Goal: Task Accomplishment & Management: Use online tool/utility

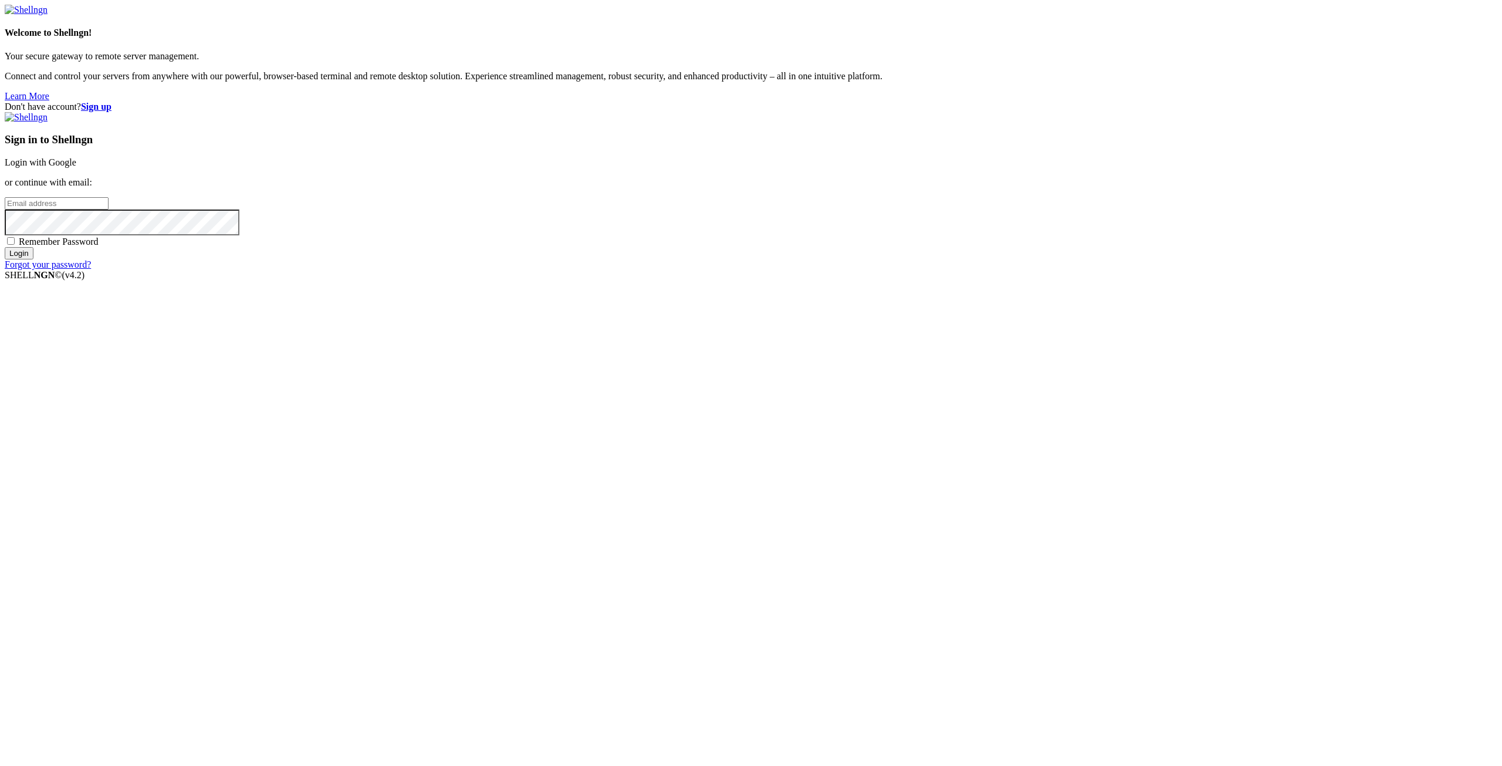
click at [233, 18] on span at bounding box center [228, 12] width 9 height 9
type input "[PERSON_NAME][EMAIL_ADDRESS][DOMAIN_NAME]"
click at [33, 259] on input "Login" at bounding box center [19, 253] width 29 height 12
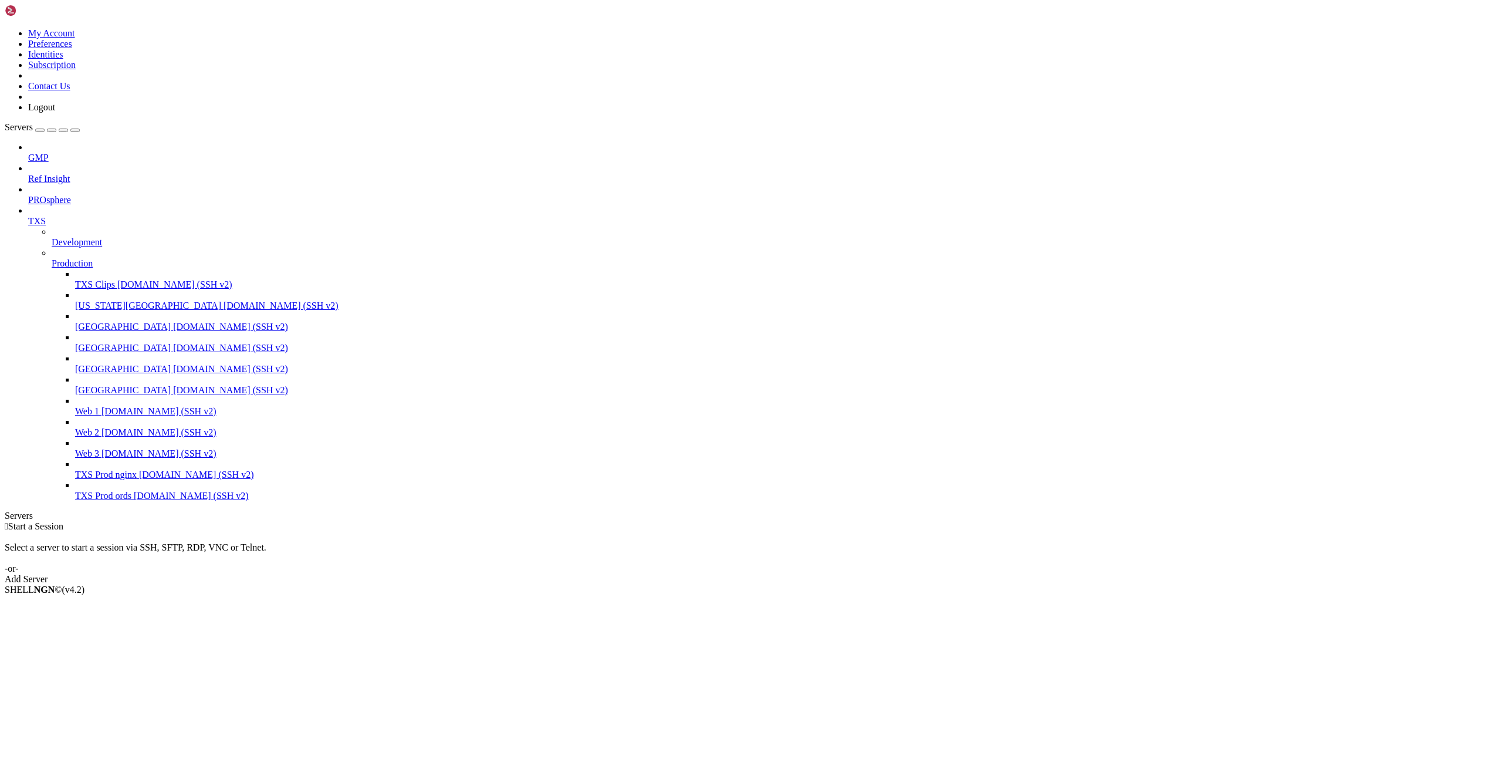
click at [99, 416] on span "Web 1" at bounding box center [87, 411] width 24 height 10
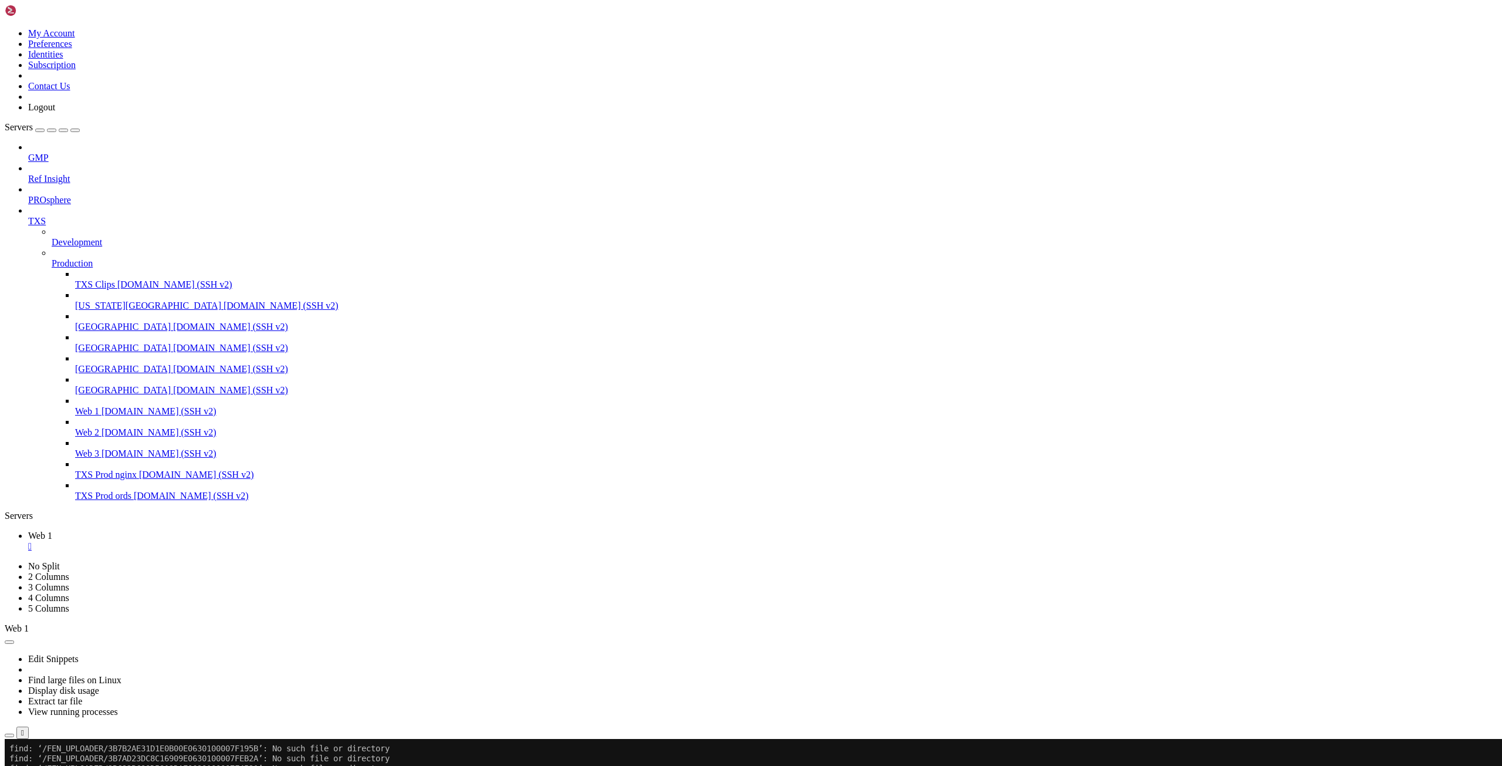
scroll to position [10842, 0]
click at [90, 416] on span "Web 1" at bounding box center [87, 411] width 24 height 10
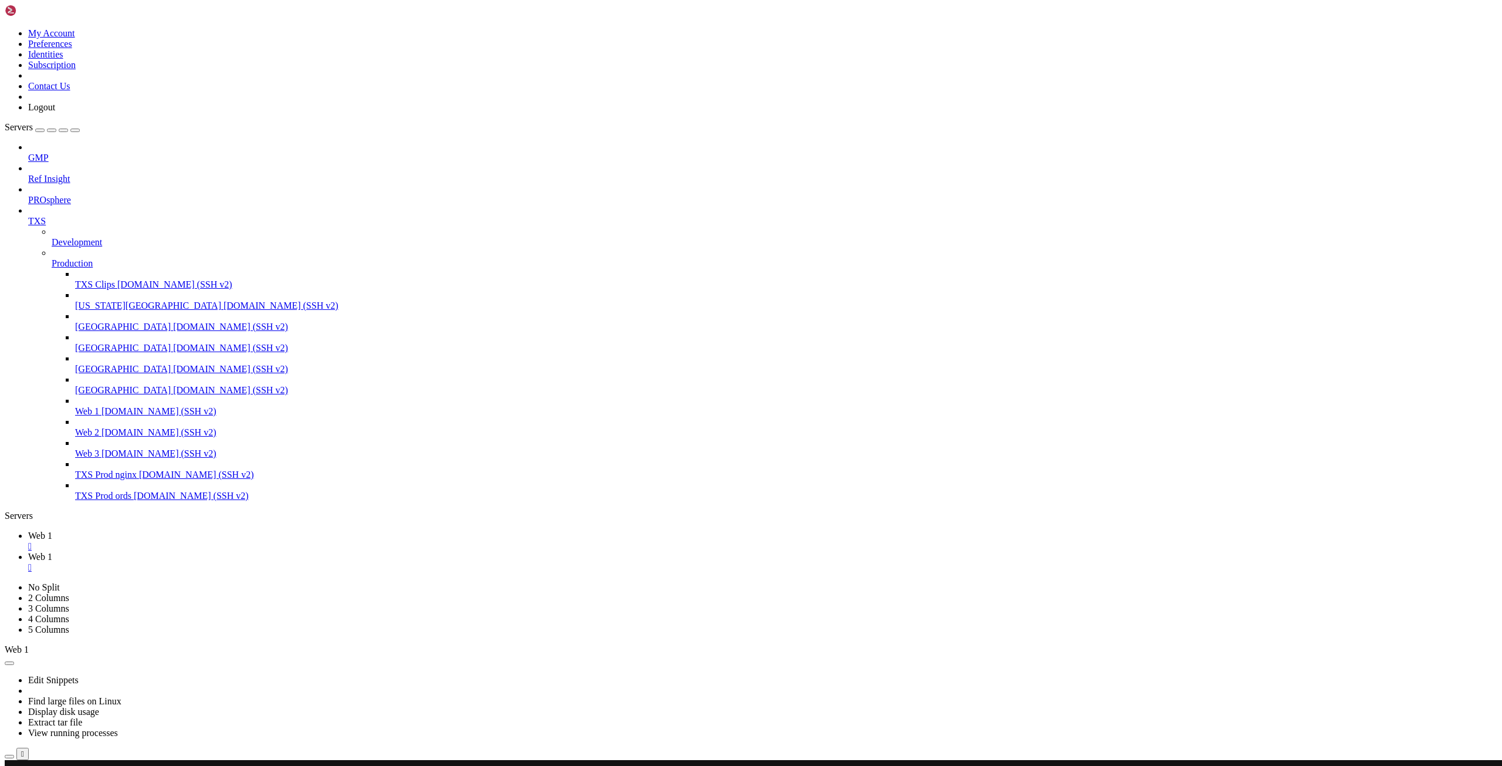
click at [177, 530] on link "Web 1 " at bounding box center [762, 540] width 1469 height 21
drag, startPoint x: 250, startPoint y: 13, endPoint x: 252, endPoint y: 19, distance: 6.7
click at [52, 552] on span "Web 1" at bounding box center [40, 557] width 24 height 10
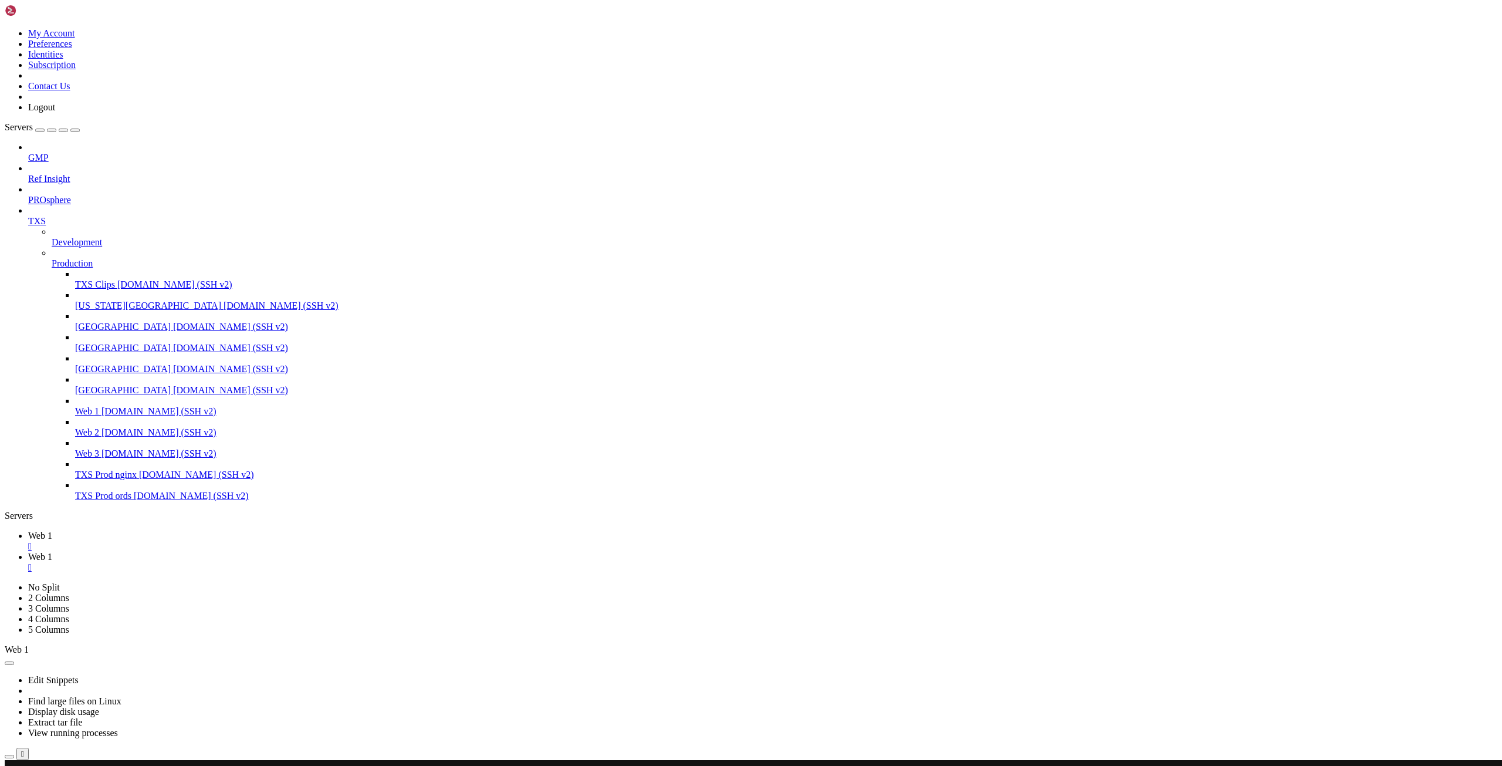
scroll to position [17645, 0]
